Goal: Use online tool/utility

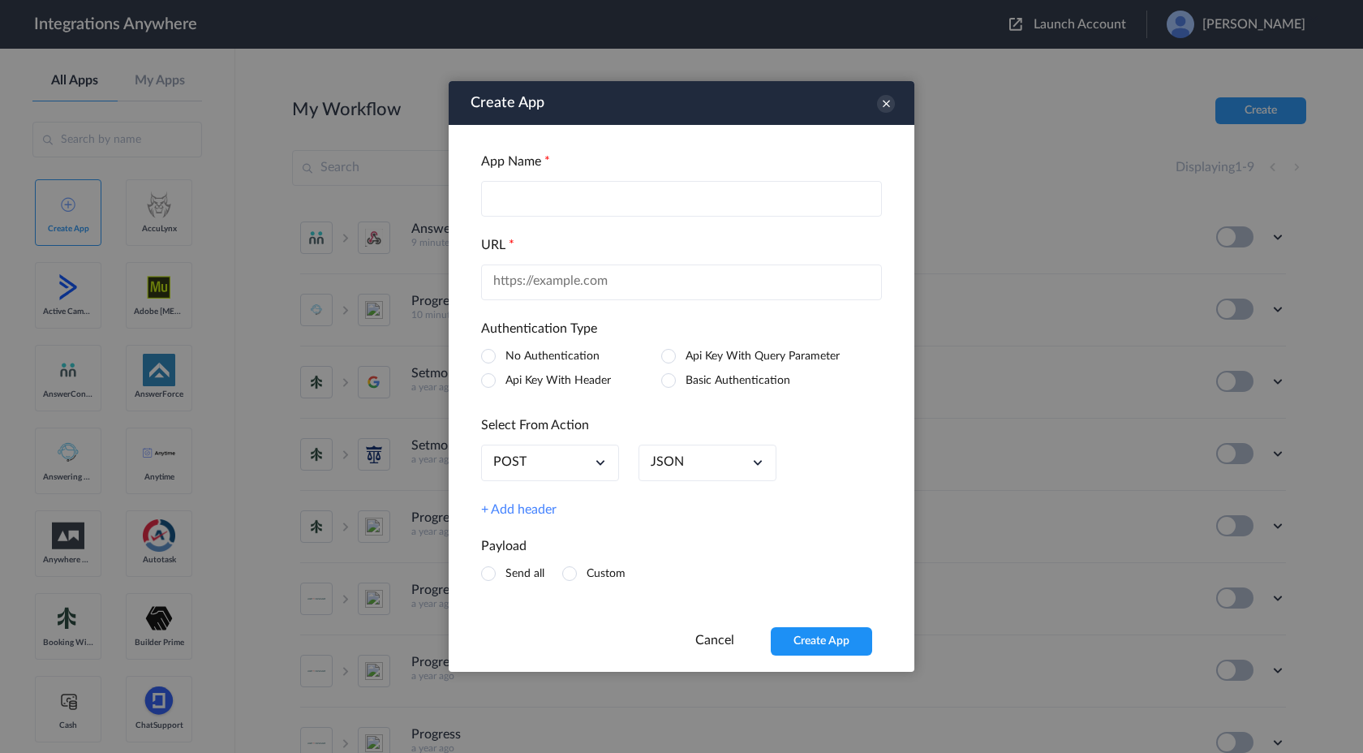
click at [592, 460] on icon at bounding box center [600, 462] width 16 height 16
click at [591, 450] on div "POST" at bounding box center [550, 463] width 138 height 37
click at [662, 276] on input "text" at bounding box center [681, 282] width 401 height 36
click at [681, 254] on div "URL" at bounding box center [681, 269] width 401 height 62
click at [565, 384] on label "Api Key With Header" at bounding box center [557, 380] width 105 height 11
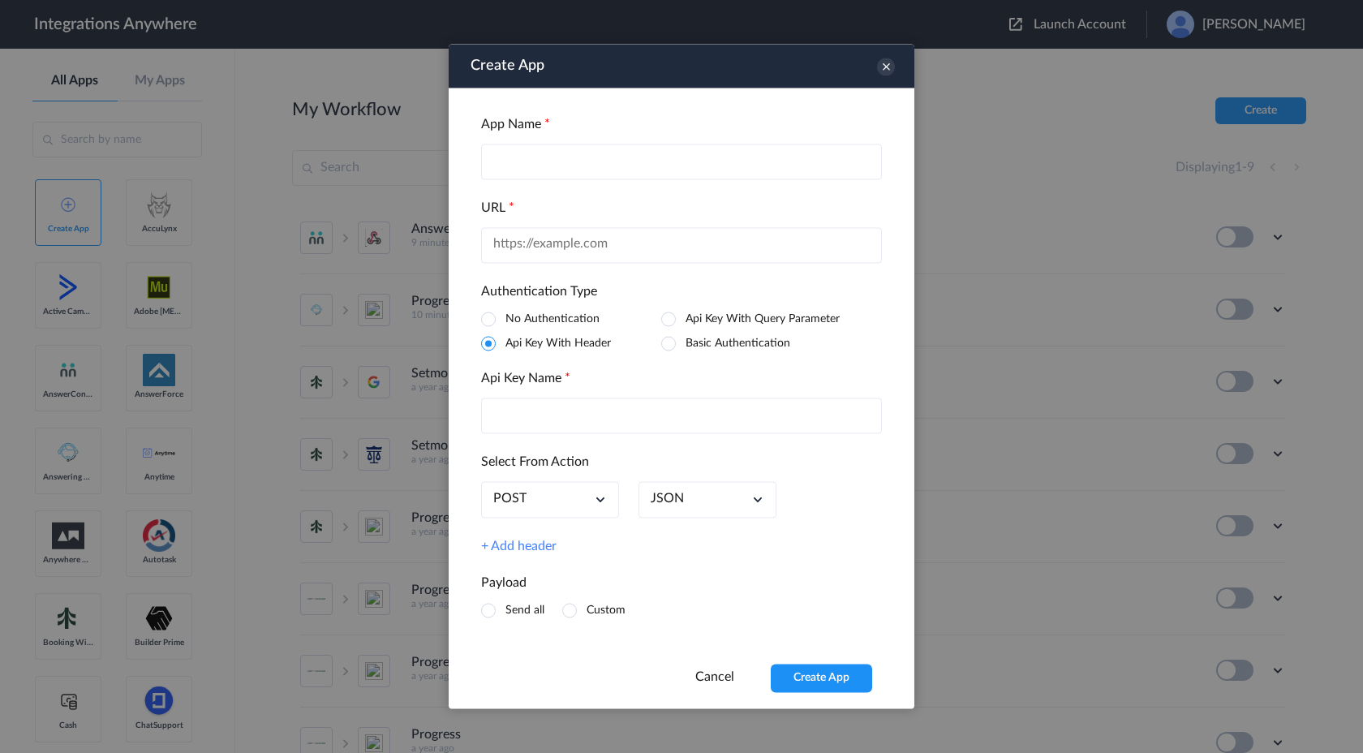
click at [571, 418] on input "text" at bounding box center [681, 416] width 401 height 36
click at [647, 246] on input "text" at bounding box center [681, 245] width 401 height 36
click at [889, 67] on icon at bounding box center [886, 67] width 18 height 18
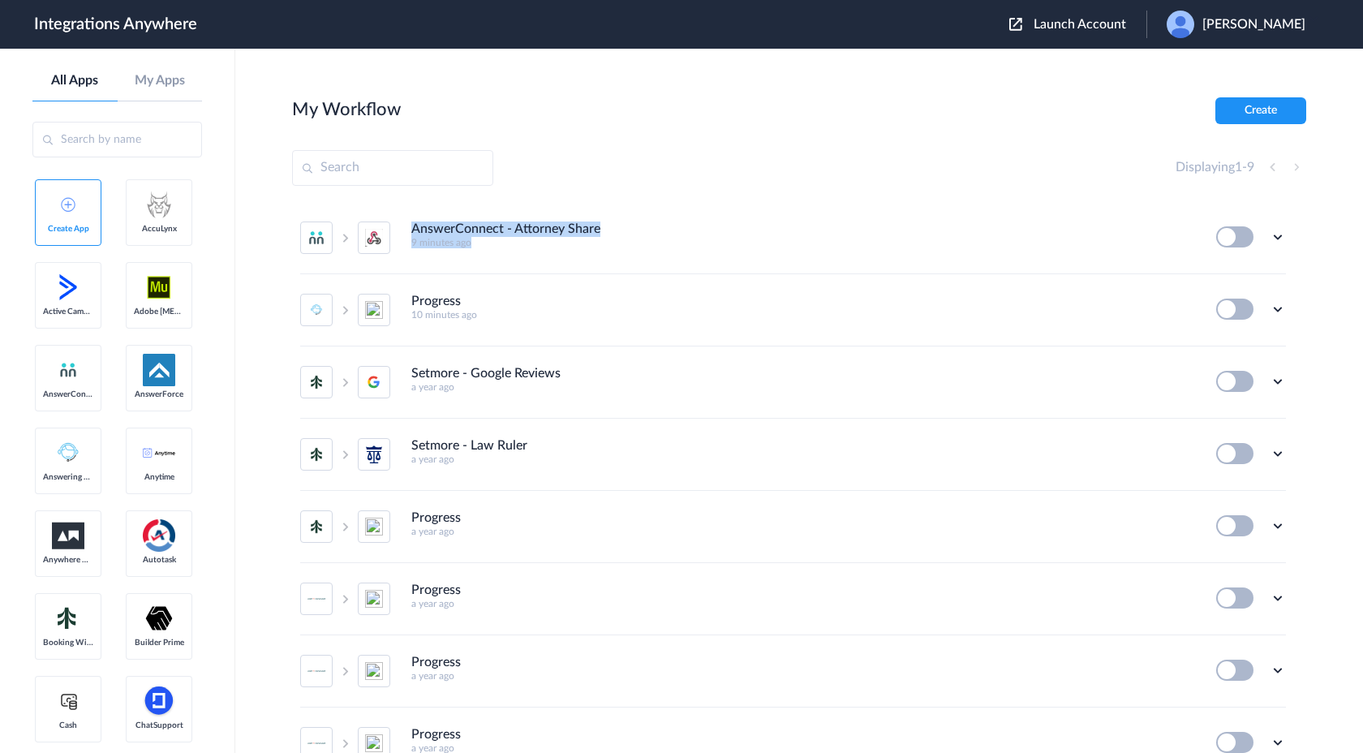
drag, startPoint x: 492, startPoint y: 242, endPoint x: 411, endPoint y: 229, distance: 82.2
click at [411, 229] on div "AnswerConnect - Attorney Share 9 minutes ago" at bounding box center [802, 234] width 783 height 27
click at [500, 260] on li "AnswerConnect - Attorney Share 9 minutes ago Edit Task history Delete" at bounding box center [793, 238] width 986 height 72
